Goal: Information Seeking & Learning: Understand process/instructions

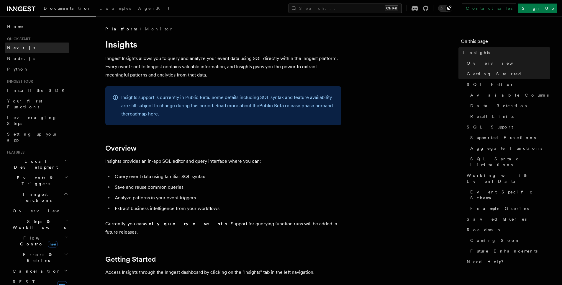
click at [27, 47] on link "Next.js" at bounding box center [37, 47] width 65 height 11
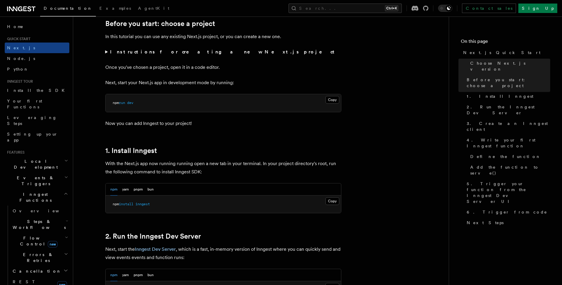
scroll to position [248, 0]
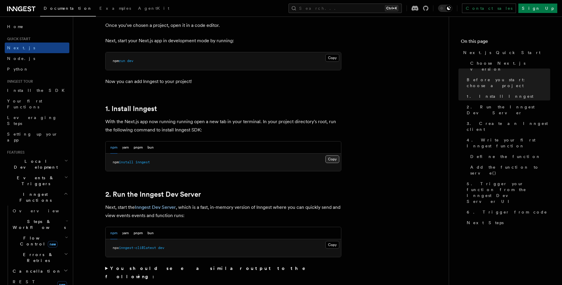
click at [328, 157] on button "Copy Copied" at bounding box center [332, 159] width 14 height 8
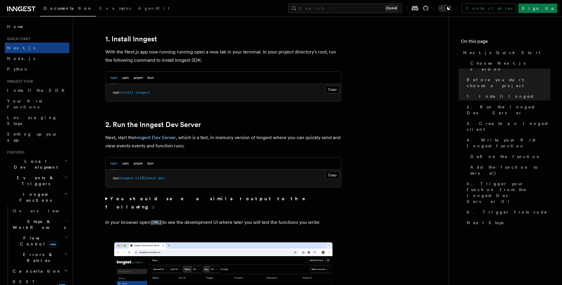
scroll to position [319, 0]
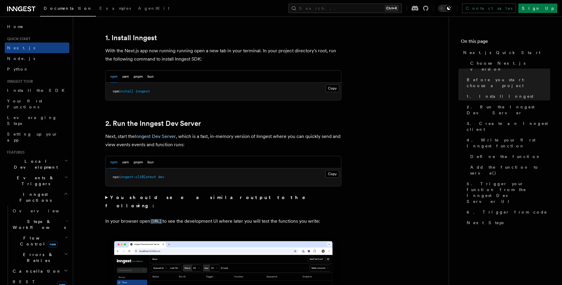
drag, startPoint x: 338, startPoint y: 173, endPoint x: 359, endPoint y: 163, distance: 23.0
click at [338, 173] on button "Copy Copied" at bounding box center [332, 174] width 14 height 8
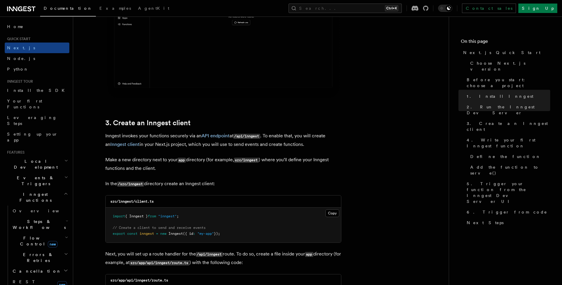
scroll to position [672, 0]
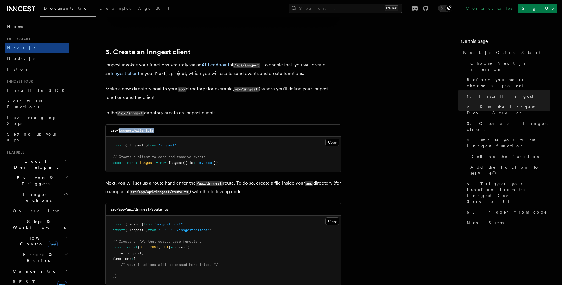
drag, startPoint x: 119, startPoint y: 130, endPoint x: 174, endPoint y: 128, distance: 54.3
click at [174, 128] on div "src/inngest/client.ts" at bounding box center [223, 130] width 235 height 12
copy code "inngest/client.ts"
click at [331, 145] on button "Copy Copied" at bounding box center [332, 142] width 14 height 8
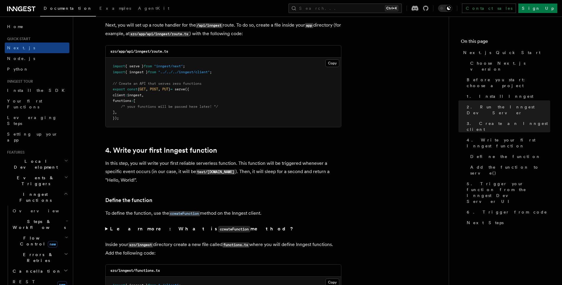
scroll to position [814, 0]
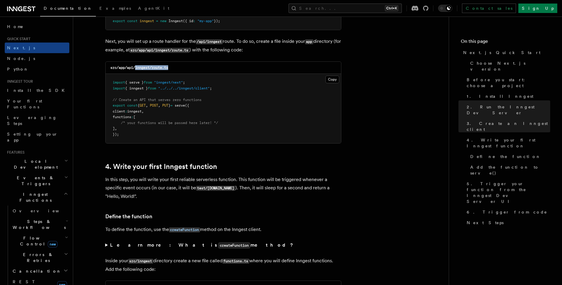
drag, startPoint x: 137, startPoint y: 67, endPoint x: 180, endPoint y: 66, distance: 43.4
click at [180, 66] on div "src/app/api/inngest/route.ts" at bounding box center [223, 68] width 235 height 12
copy code "inngest/route.ts"
click at [331, 76] on button "Copy Copied" at bounding box center [332, 79] width 14 height 8
click at [335, 80] on button "Copy Copied" at bounding box center [332, 79] width 14 height 8
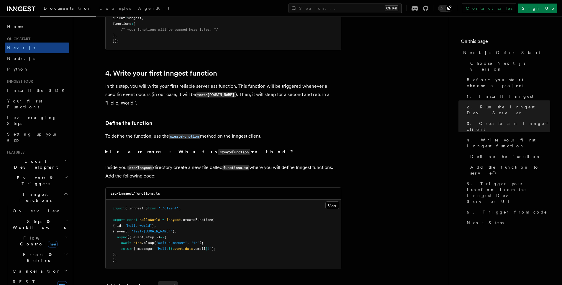
scroll to position [956, 0]
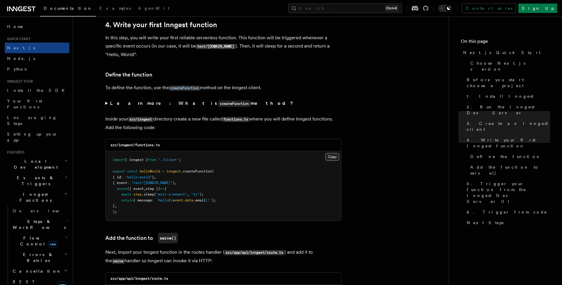
click at [330, 158] on button "Copy Copied" at bounding box center [332, 157] width 14 height 8
